Goal: Find specific fact: Find specific fact

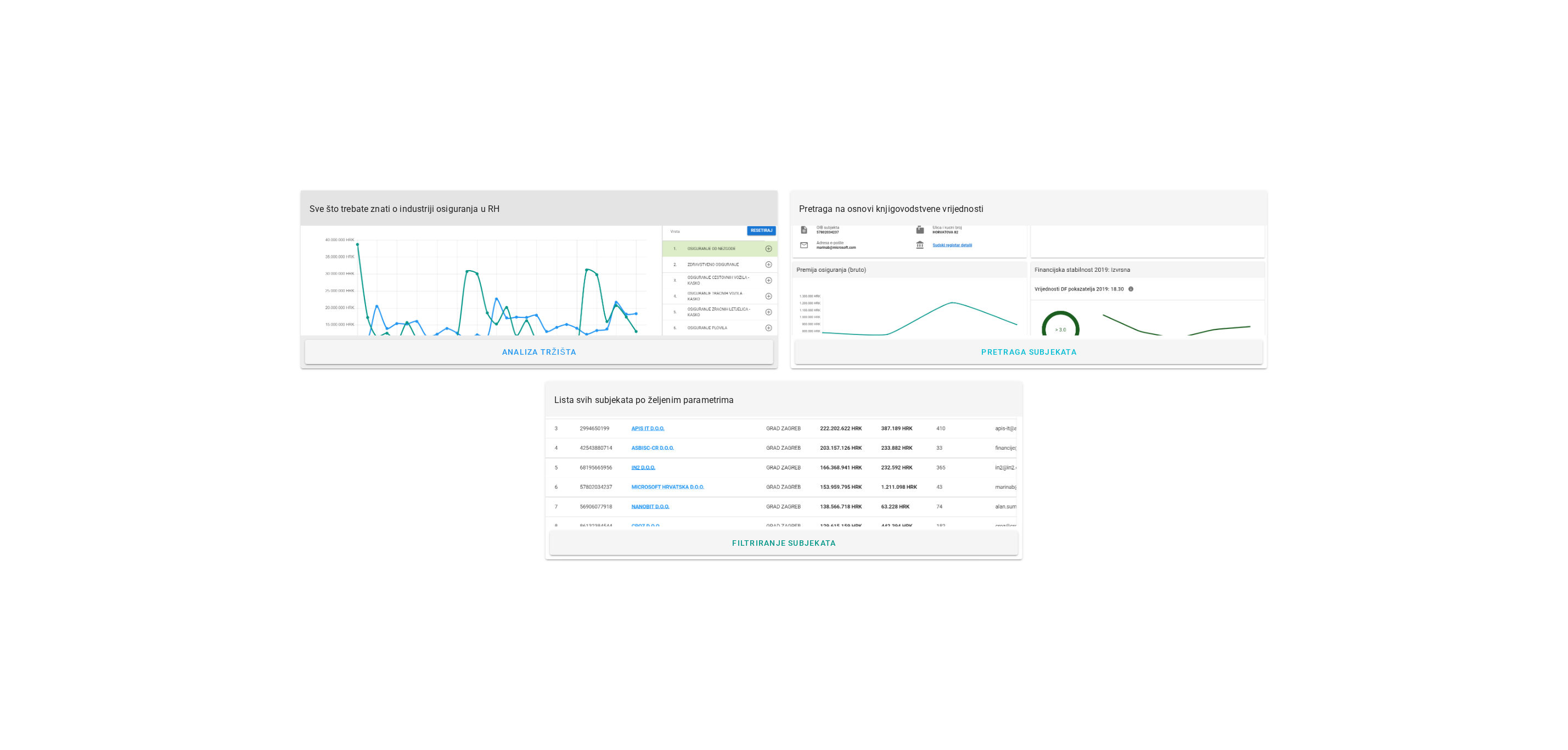
click at [557, 214] on div "Sve što trebate znati o industriji osiguranja u RH" at bounding box center [539, 208] width 476 height 35
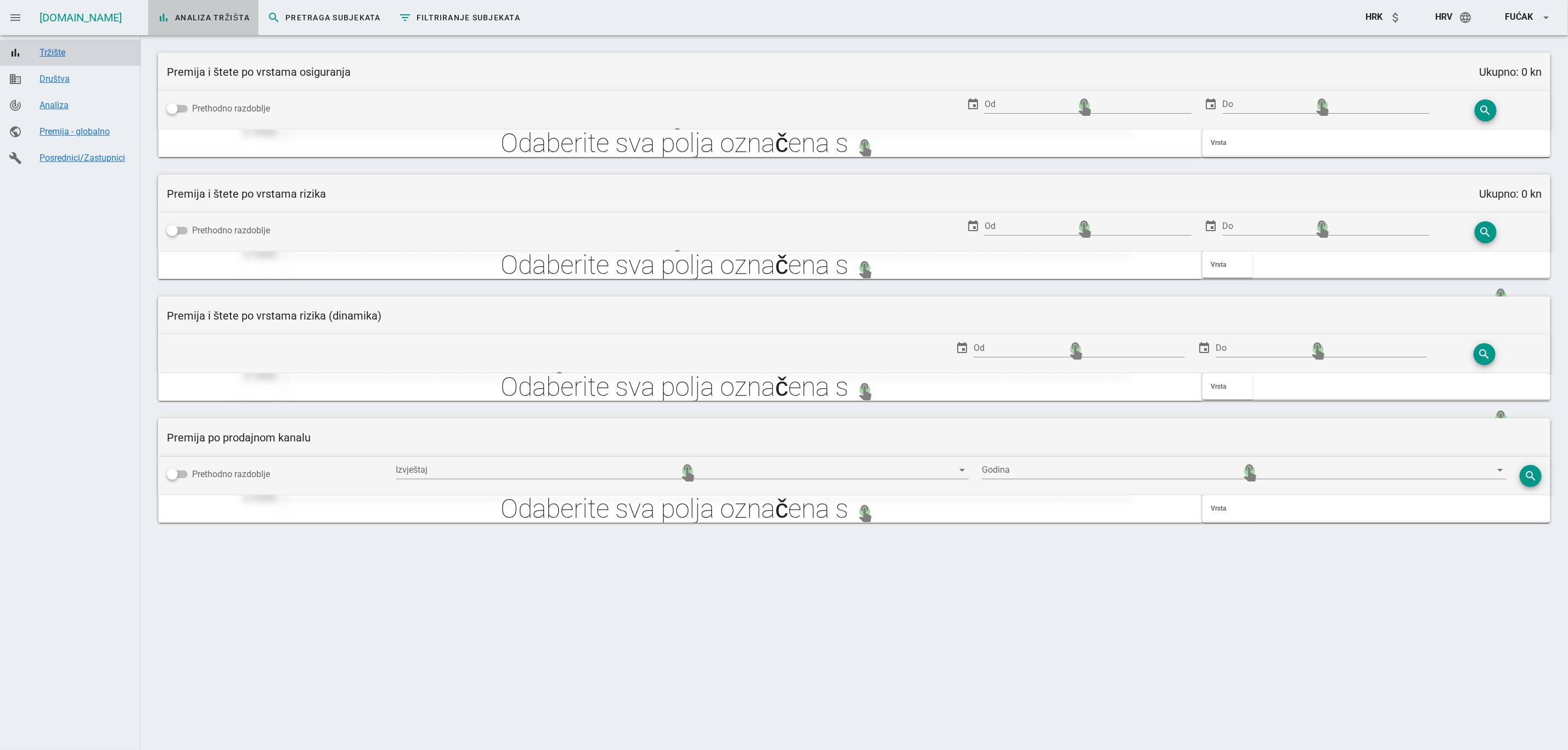
type input "Zaračunata premija po prodajnim kanalima"
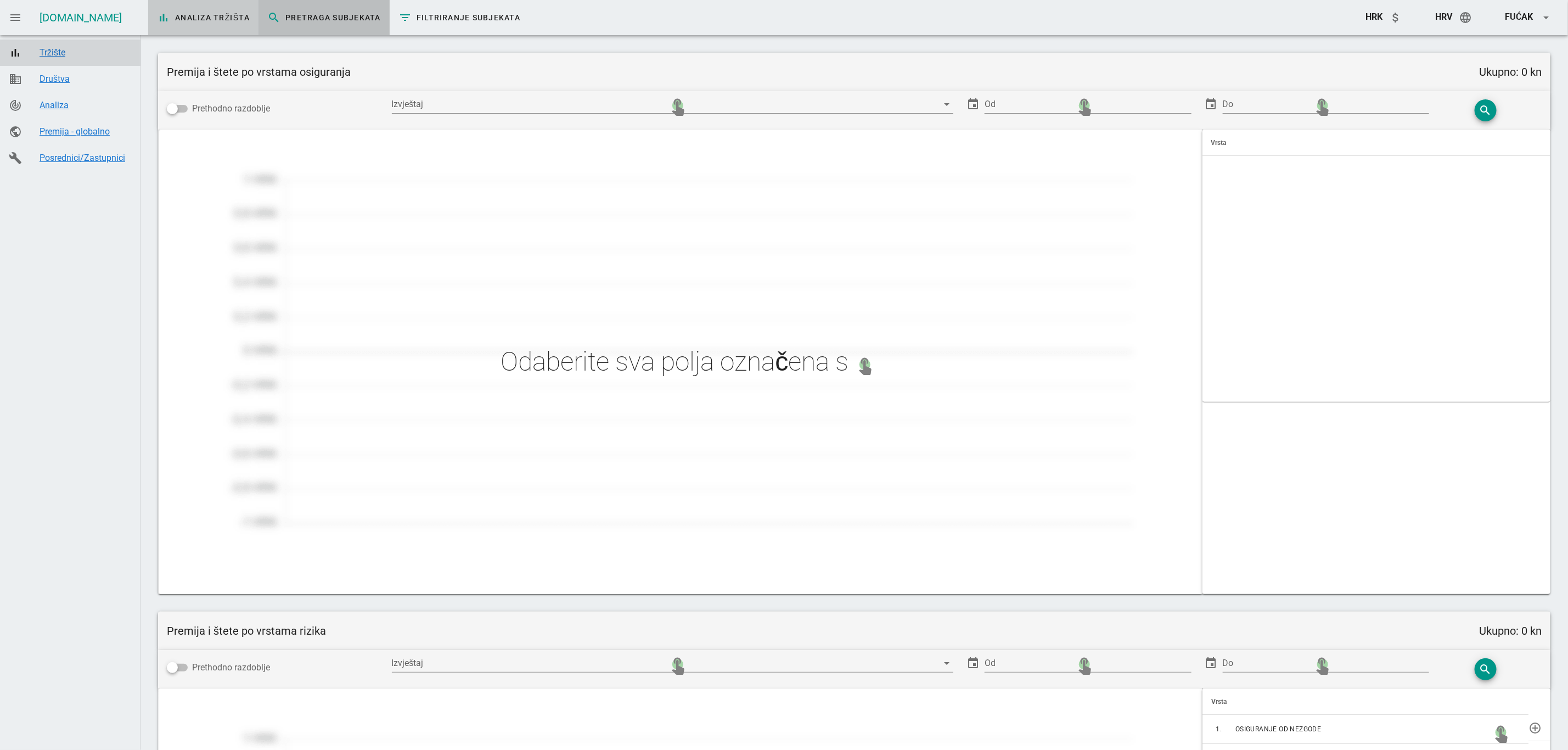
click at [268, 18] on span "search Pretraga subjekata" at bounding box center [324, 17] width 113 height 13
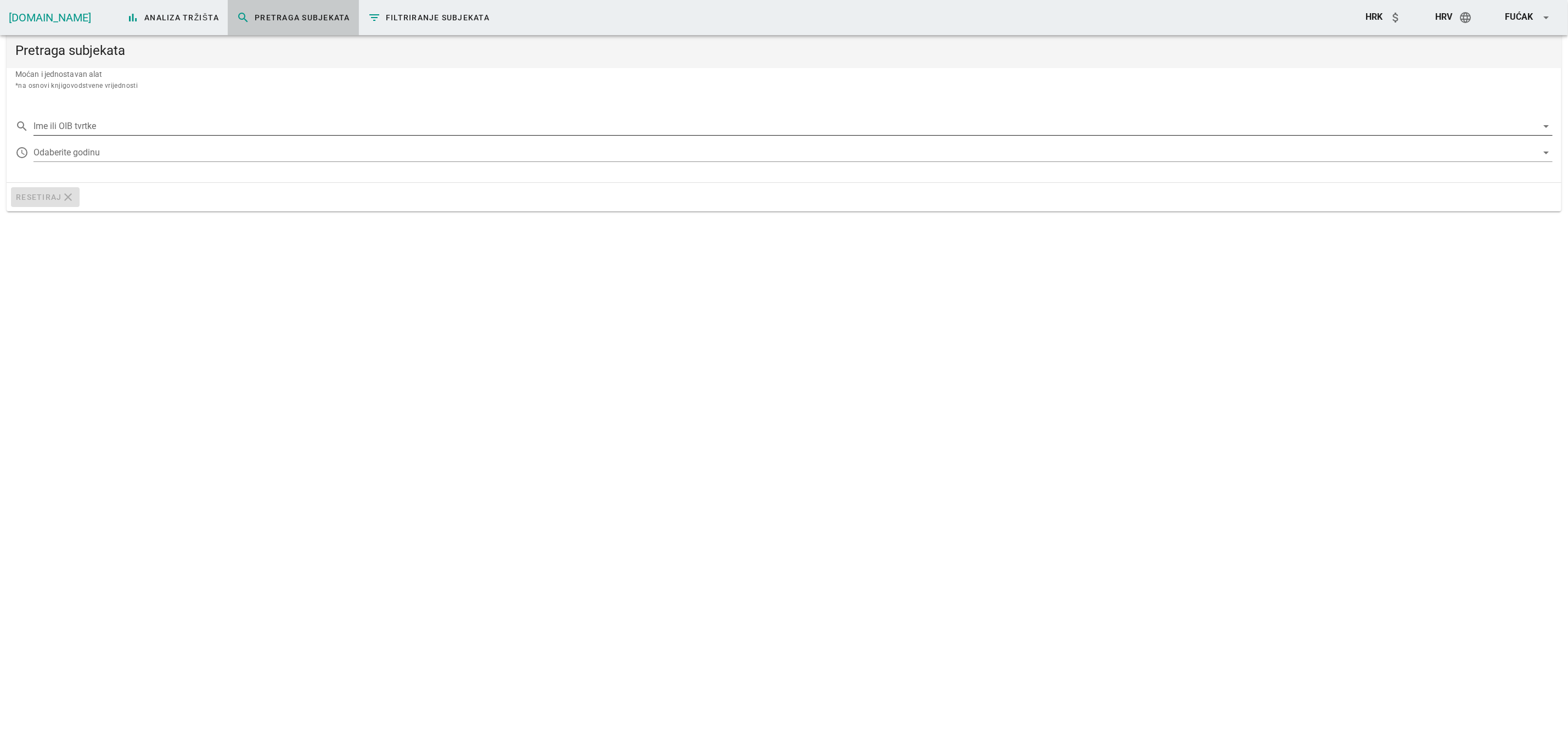
click at [81, 116] on div "search Ime ili OIB tvrtke arrow_drop_down" at bounding box center [784, 123] width 1537 height 24
click at [70, 124] on input "Ime ili OIB tvrtke" at bounding box center [784, 126] width 1504 height 17
click at [74, 187] on div "KOTLAR D.O.O." at bounding box center [793, 185] width 1502 height 10
type input "KOTLAR D.O.O."
click at [63, 156] on div at bounding box center [784, 152] width 1504 height 17
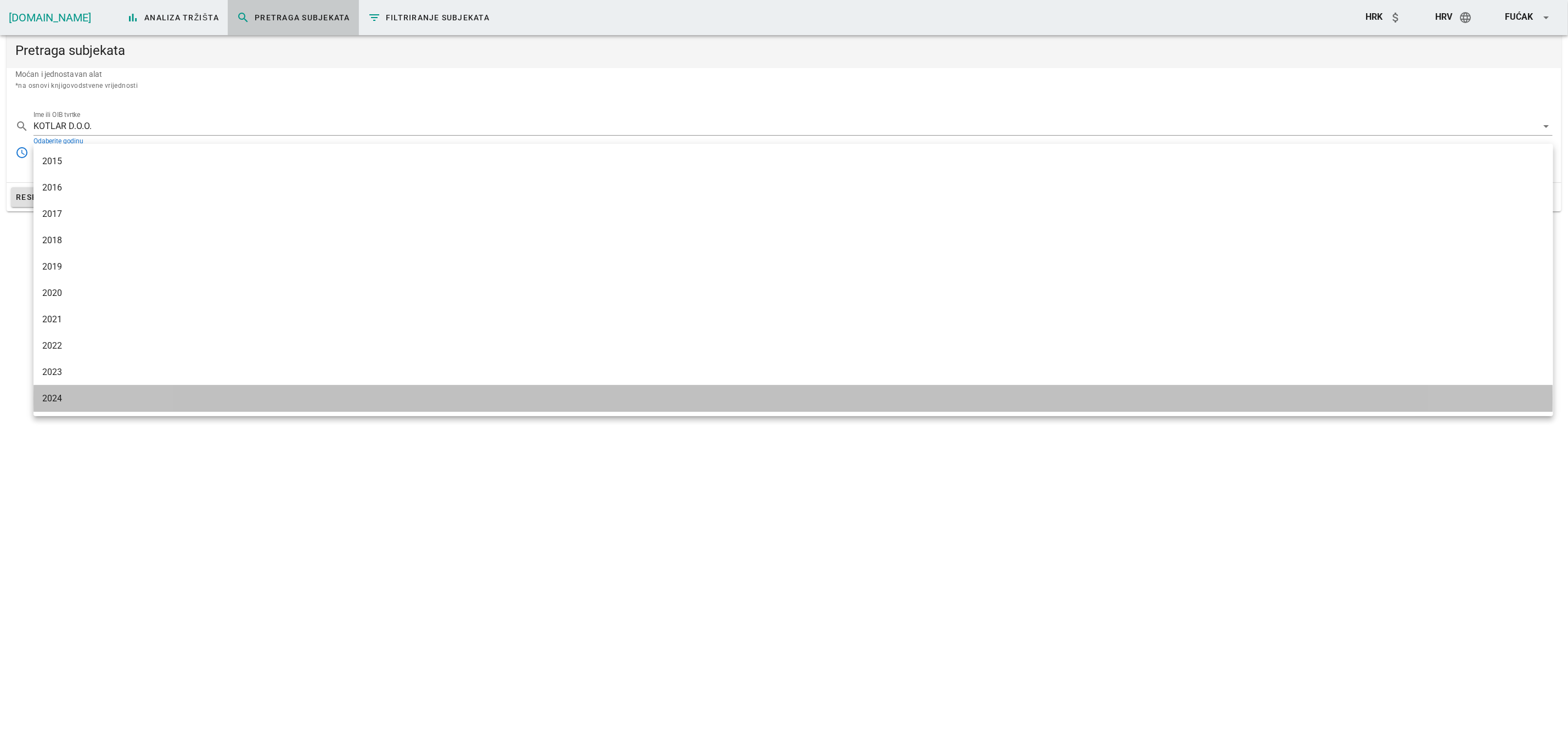
drag, startPoint x: 53, startPoint y: 398, endPoint x: 63, endPoint y: 386, distance: 15.6
click at [54, 397] on div "2024" at bounding box center [793, 398] width 1502 height 10
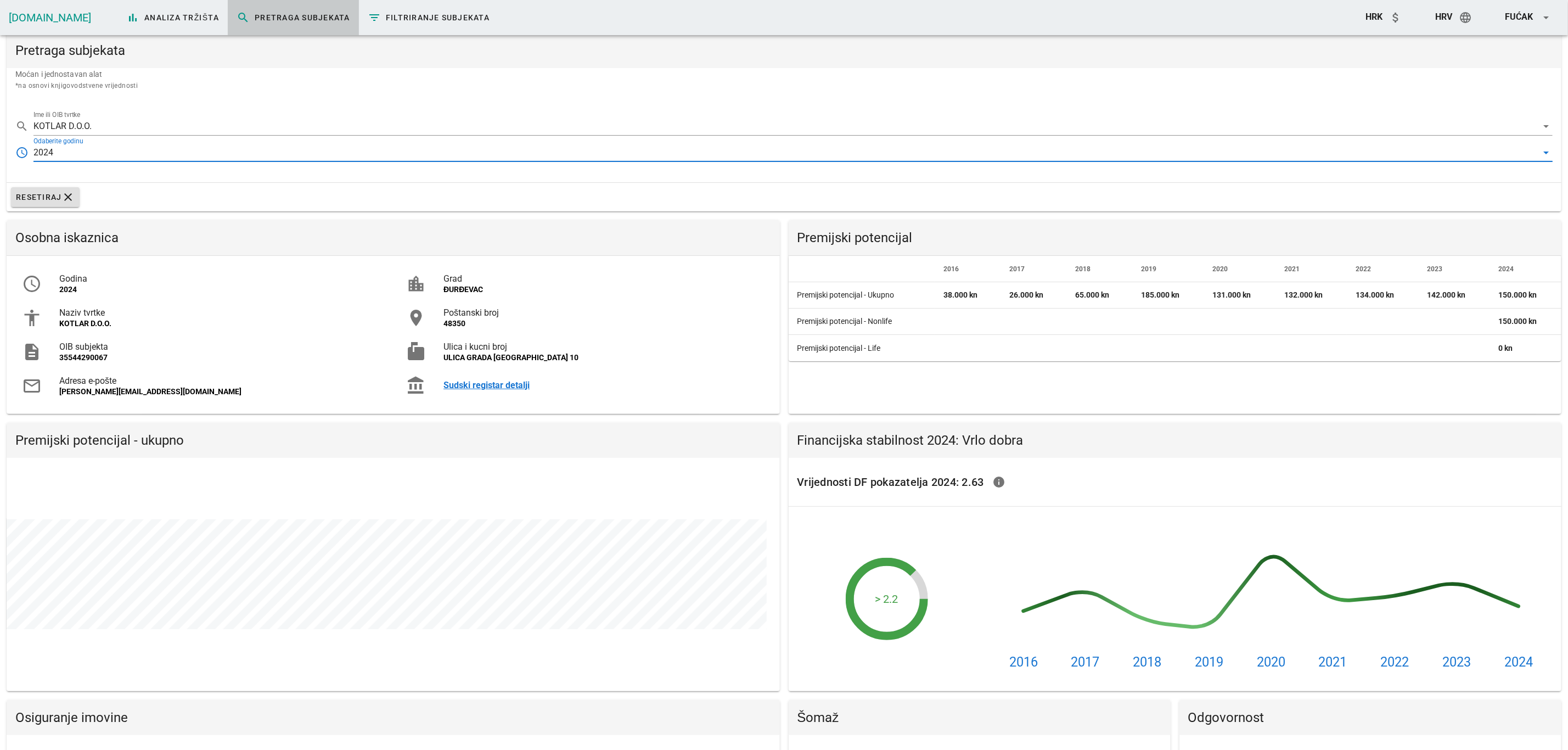
scroll to position [269, 773]
